Goal: Navigation & Orientation: Find specific page/section

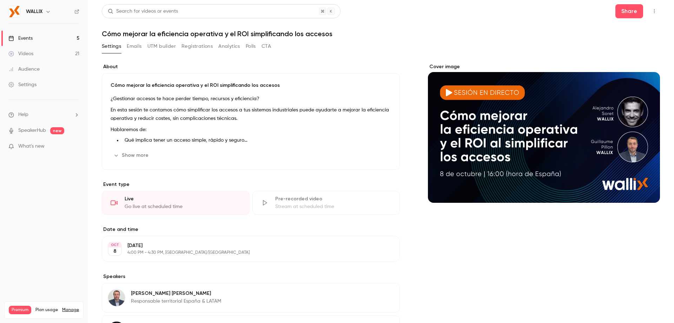
click at [619, 19] on header "Search for videos or events Share Cómo mejorar la eficiencia operativa y el ROI…" at bounding box center [381, 21] width 558 height 34
click at [620, 12] on button "Share" at bounding box center [629, 11] width 28 height 14
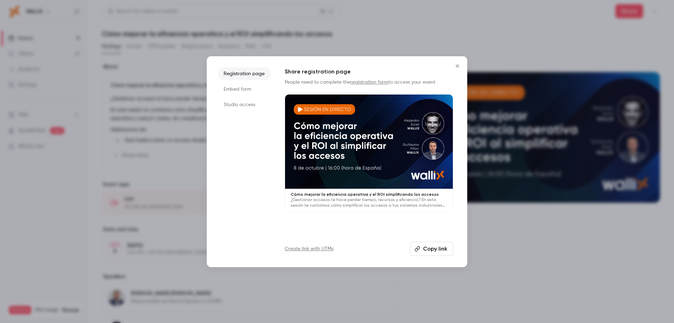
click at [439, 250] on button "Copy link" at bounding box center [431, 249] width 43 height 14
click at [458, 66] on icon "Close" at bounding box center [457, 66] width 8 height 6
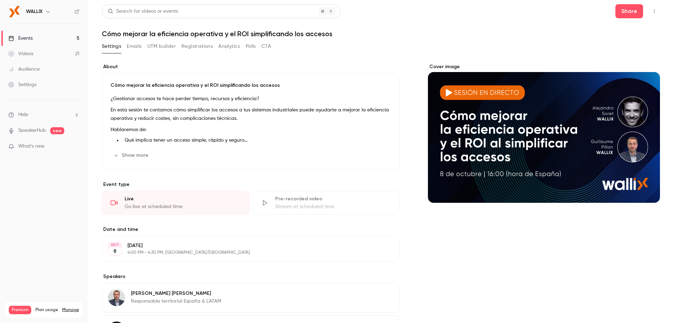
click at [60, 37] on link "Events 5" at bounding box center [44, 38] width 88 height 15
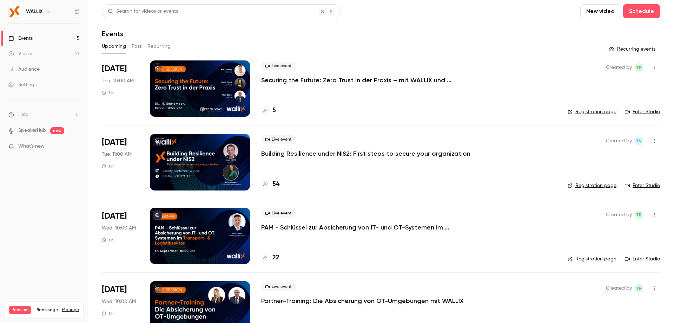
click at [52, 11] on button "button" at bounding box center [48, 11] width 8 height 8
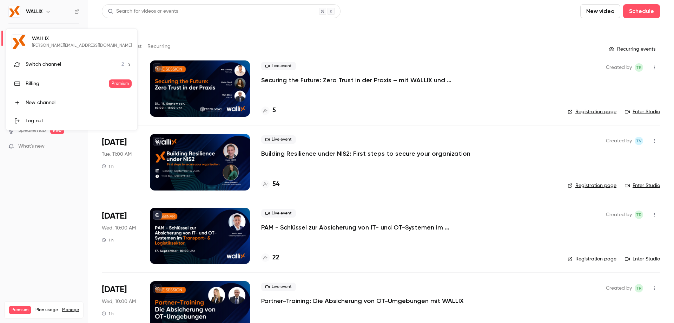
click at [44, 66] on span "Switch channel" at bounding box center [43, 64] width 35 height 7
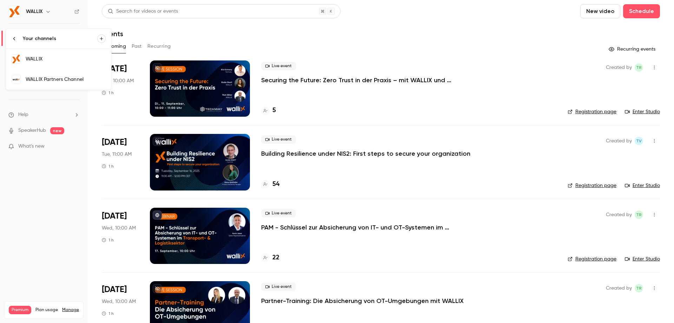
click at [48, 79] on div "WALLIX Partners Channel" at bounding box center [66, 79] width 80 height 7
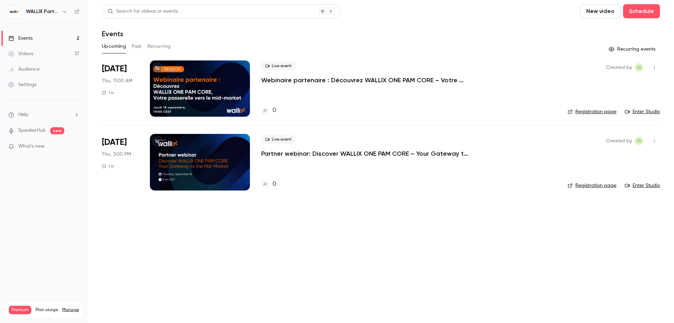
click at [281, 153] on p "Partner webinar: Discover WALLIX ONE PAM CORE – Your Gateway to the Mid-Market" at bounding box center [366, 153] width 211 height 8
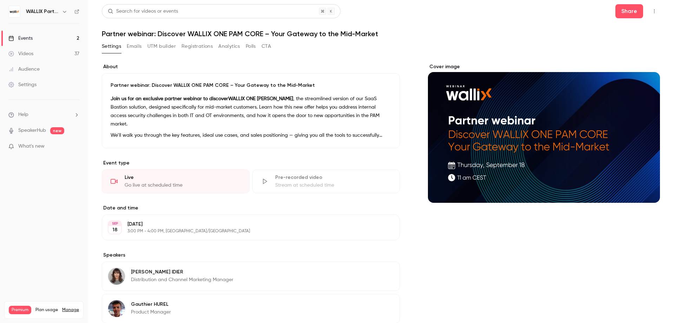
click at [251, 47] on button "Polls" at bounding box center [251, 46] width 10 height 11
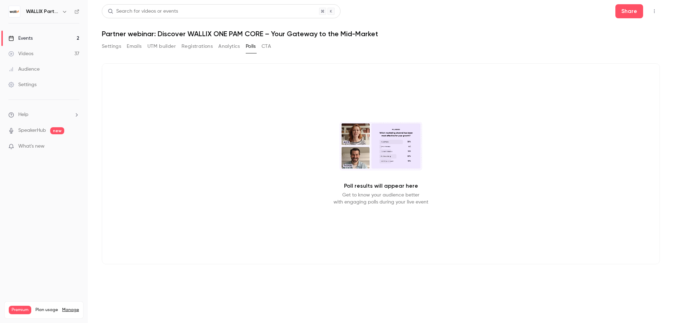
click at [267, 44] on button "CTA" at bounding box center [266, 46] width 9 height 11
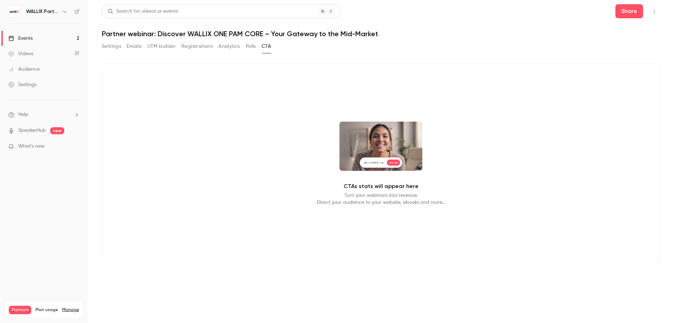
click at [113, 49] on button "Settings" at bounding box center [111, 46] width 19 height 11
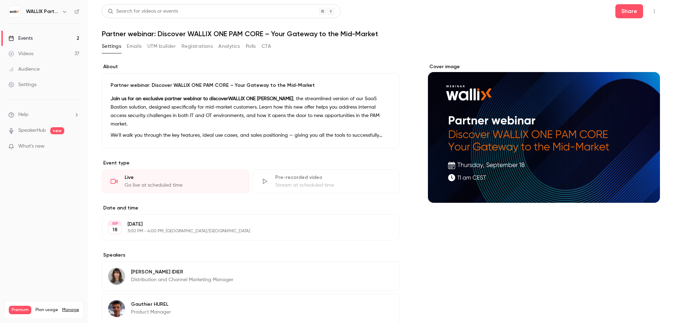
click at [30, 38] on div "Events" at bounding box center [20, 38] width 24 height 7
